Goal: Task Accomplishment & Management: Use online tool/utility

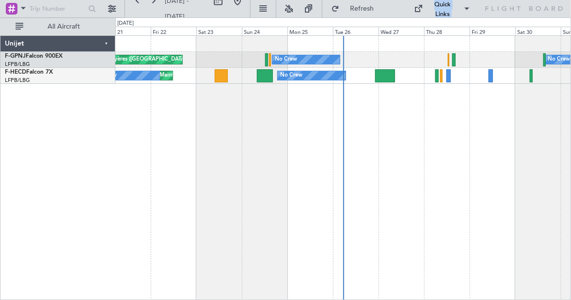
drag, startPoint x: 236, startPoint y: 13, endPoint x: 232, endPoint y: 50, distance: 37.5
click at [232, 50] on fb-flight-board "[DATE] - [DATE] Refresh Quick Links All Aircraft [GEOGRAPHIC_DATA] ([GEOGRAPHIC…" at bounding box center [285, 153] width 571 height 293
click at [134, 7] on button at bounding box center [138, 1] width 16 height 16
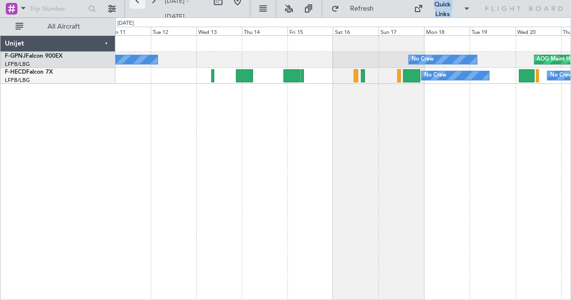
click at [134, 7] on button at bounding box center [138, 1] width 16 height 16
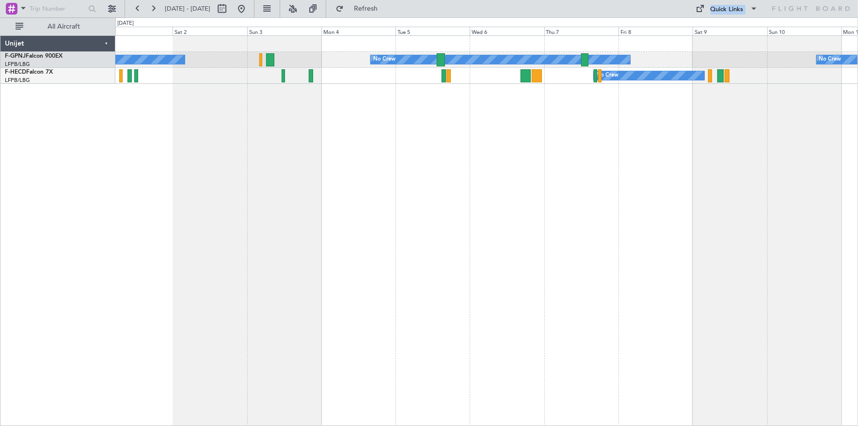
click at [240, 108] on div "No Crew No Crew No Crew No Crew AOG Maint No Crew No Crew No Crew Planned Maint…" at bounding box center [486, 230] width 743 height 391
click at [134, 9] on button at bounding box center [138, 9] width 16 height 16
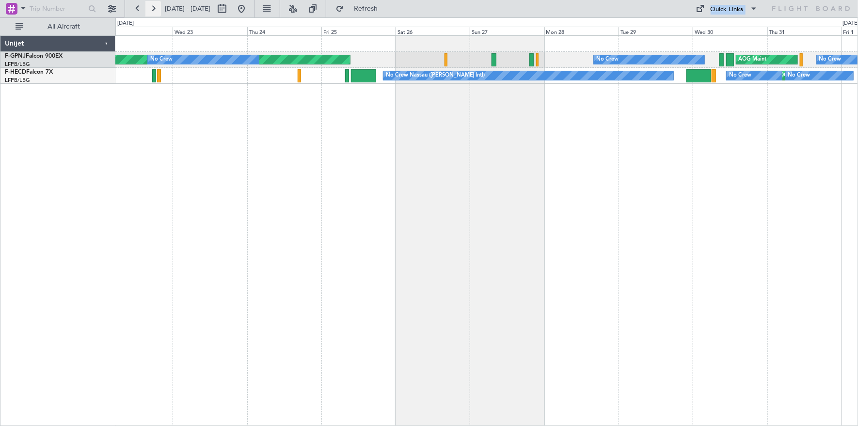
click at [155, 14] on button at bounding box center [153, 9] width 16 height 16
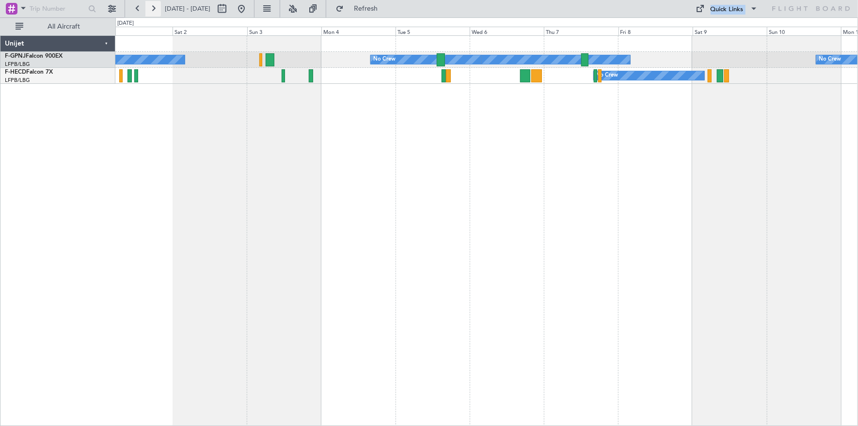
click at [156, 6] on button at bounding box center [153, 9] width 16 height 16
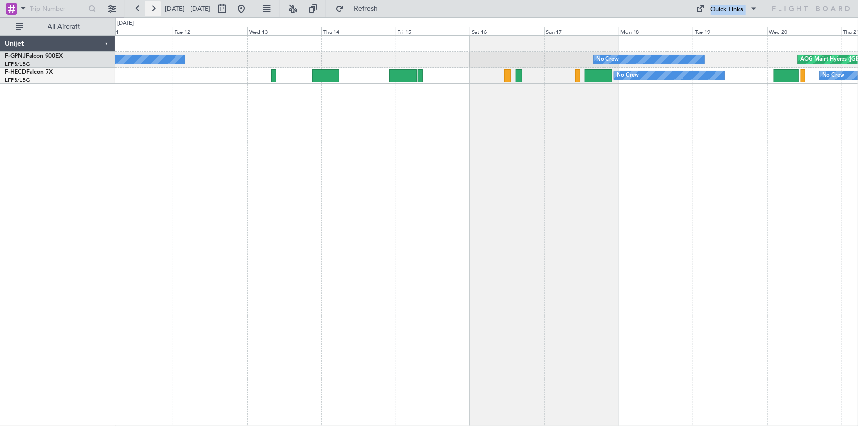
click at [156, 6] on button at bounding box center [153, 9] width 16 height 16
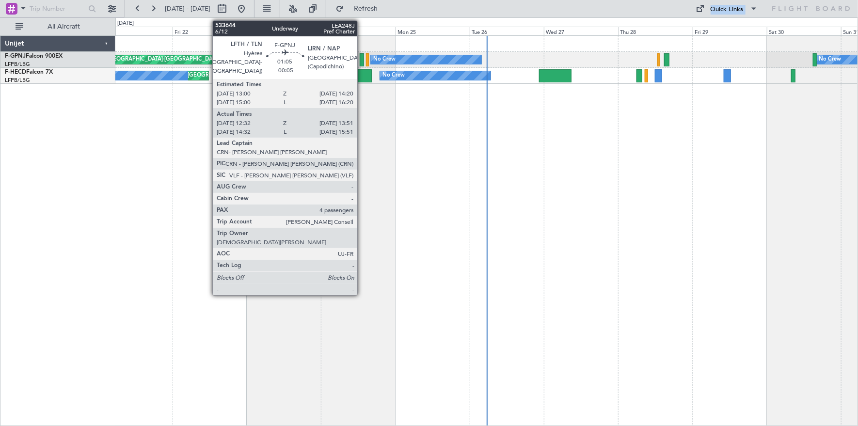
click at [362, 61] on div at bounding box center [362, 59] width 4 height 13
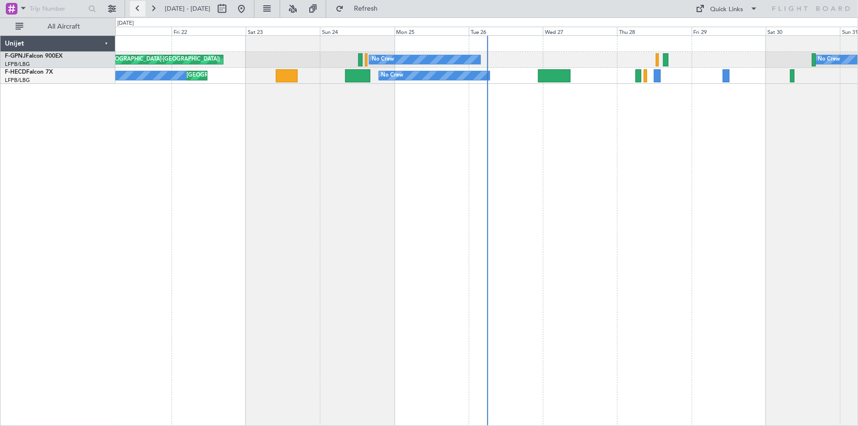
click at [132, 10] on button at bounding box center [138, 9] width 16 height 16
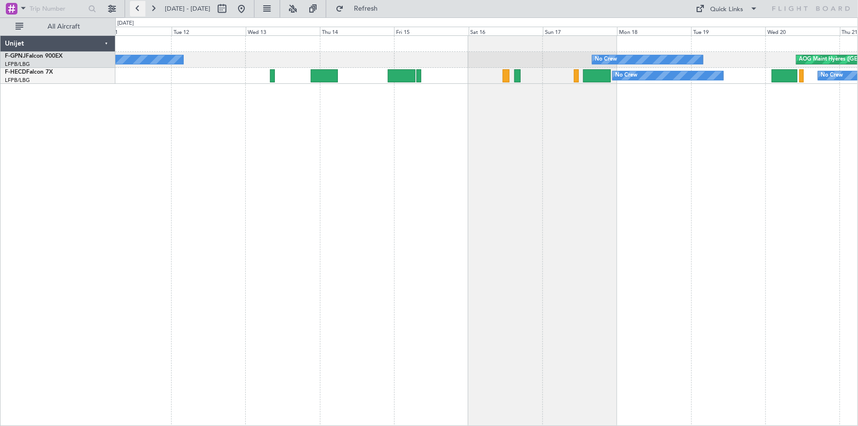
click at [142, 13] on button at bounding box center [138, 9] width 16 height 16
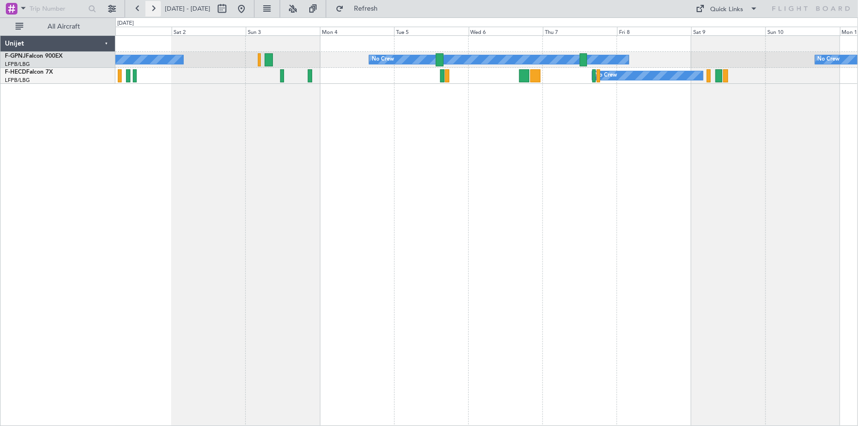
click at [147, 10] on button at bounding box center [153, 9] width 16 height 16
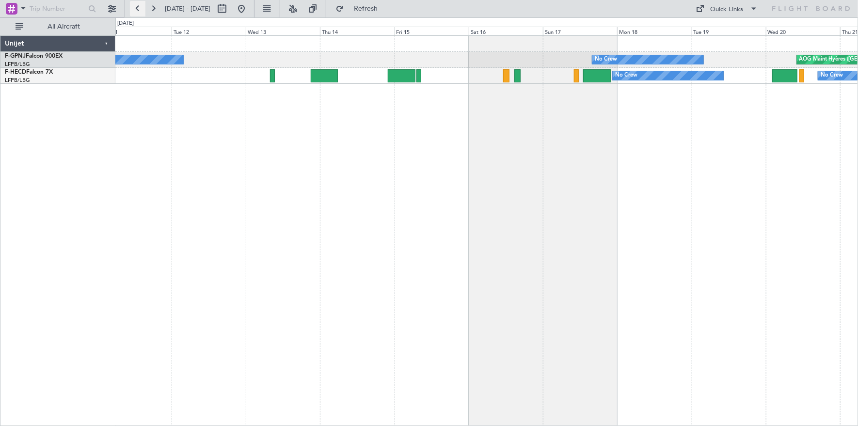
click at [135, 6] on button at bounding box center [138, 9] width 16 height 16
